Goal: Transaction & Acquisition: Download file/media

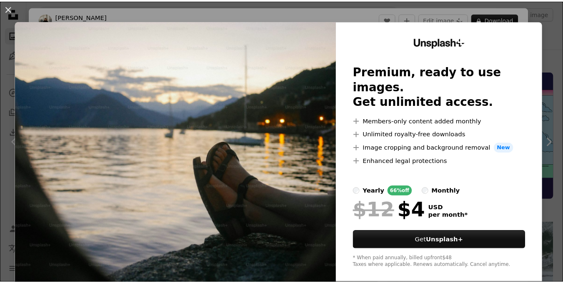
scroll to position [1732, 0]
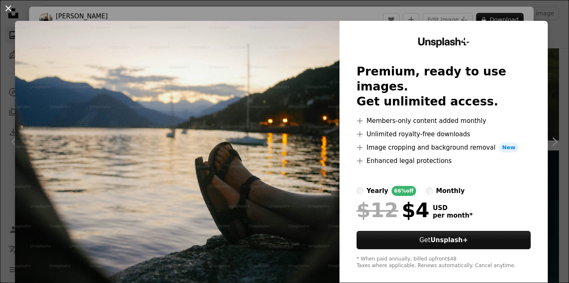
click at [8, 9] on button "An X shape" at bounding box center [8, 8] width 10 height 10
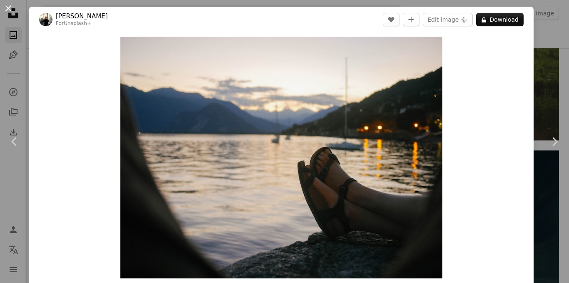
click at [8, 8] on button "An X shape" at bounding box center [8, 8] width 10 height 10
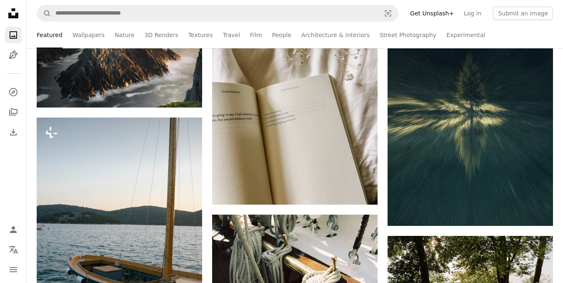
scroll to position [1856, 0]
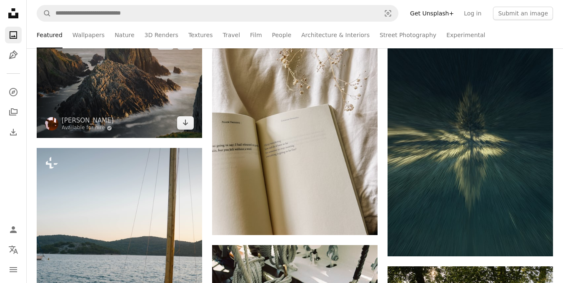
click at [110, 69] on img at bounding box center [119, 83] width 165 height 110
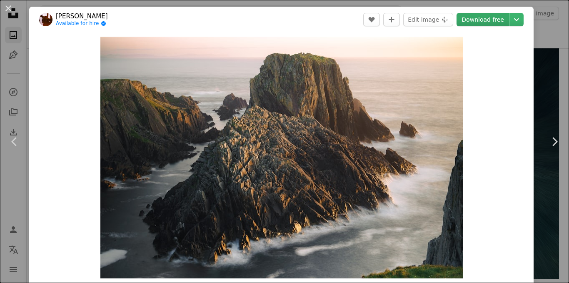
click at [476, 21] on link "Download free" at bounding box center [483, 19] width 53 height 13
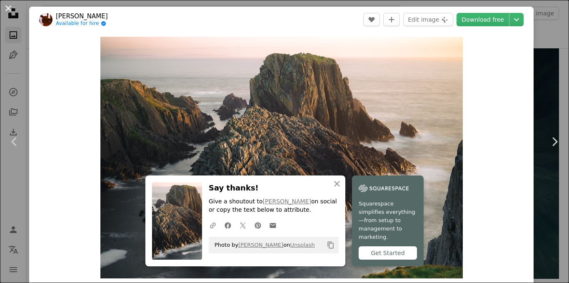
click at [10, 9] on button "An X shape" at bounding box center [8, 8] width 10 height 10
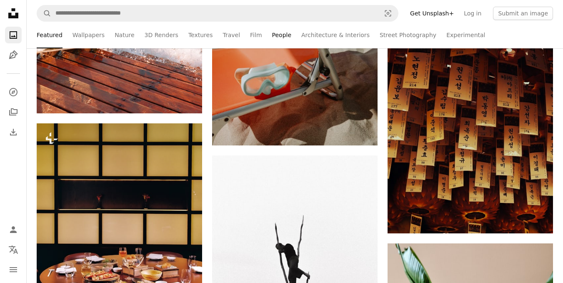
scroll to position [2959, 0]
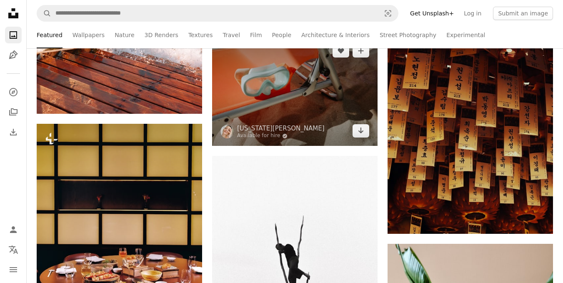
click at [269, 89] on img at bounding box center [294, 91] width 165 height 110
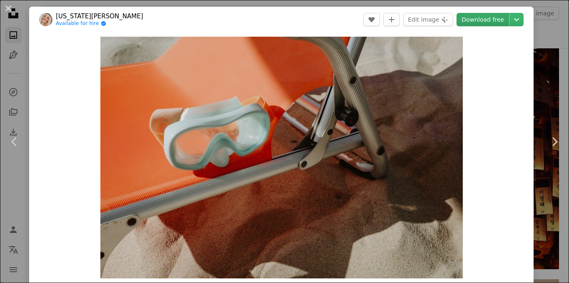
click at [485, 23] on link "Download free" at bounding box center [483, 19] width 53 height 13
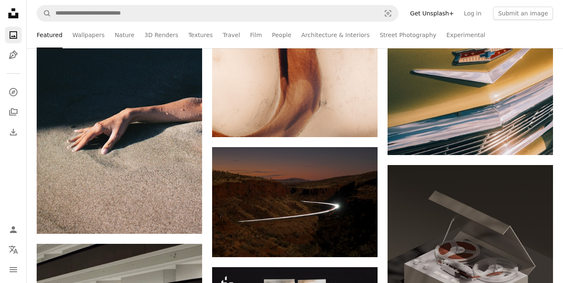
scroll to position [3831, 0]
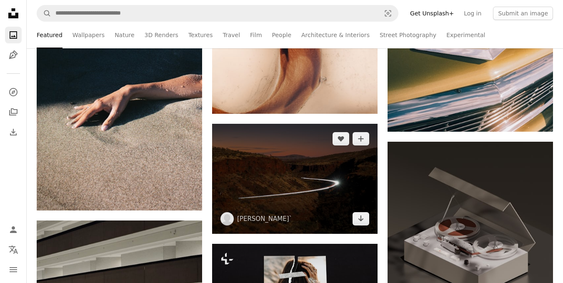
click at [270, 178] on img at bounding box center [294, 179] width 165 height 110
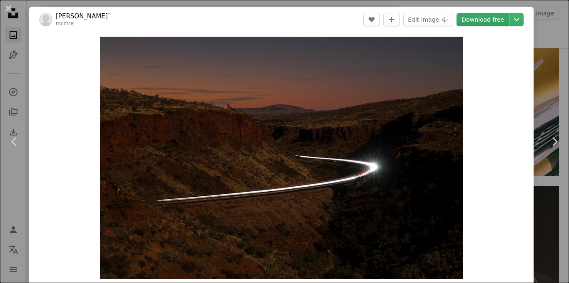
click at [482, 19] on link "Download free" at bounding box center [483, 19] width 53 height 13
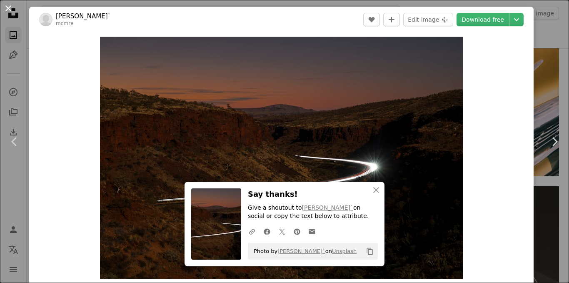
click at [8, 5] on button "An X shape" at bounding box center [8, 8] width 10 height 10
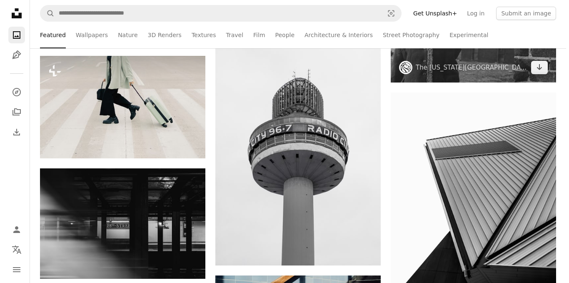
scroll to position [4599, 0]
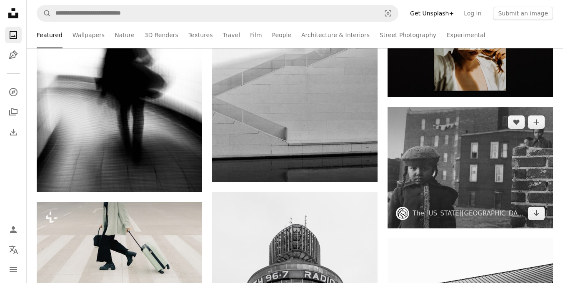
click at [480, 170] on img at bounding box center [470, 167] width 165 height 121
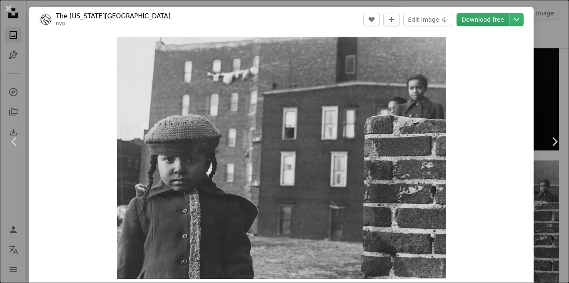
click at [472, 20] on link "Download free" at bounding box center [483, 19] width 53 height 13
